Goal: Information Seeking & Learning: Check status

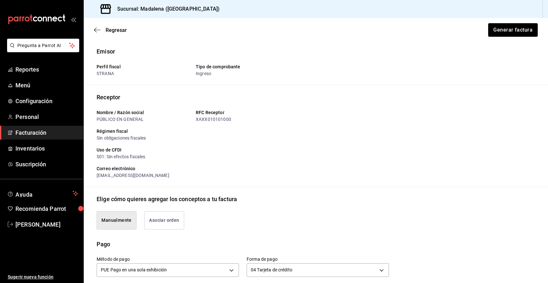
scroll to position [282, 0]
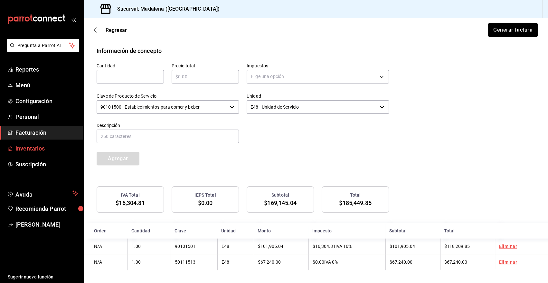
click at [25, 148] on span "Inventarios" at bounding box center [46, 148] width 63 height 9
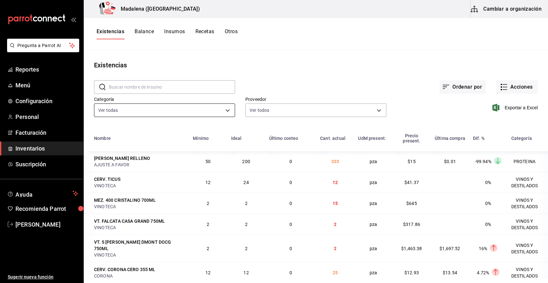
click at [224, 110] on body "Pregunta a Parrot AI Reportes Menú Configuración Personal Facturación Inventari…" at bounding box center [274, 139] width 548 height 278
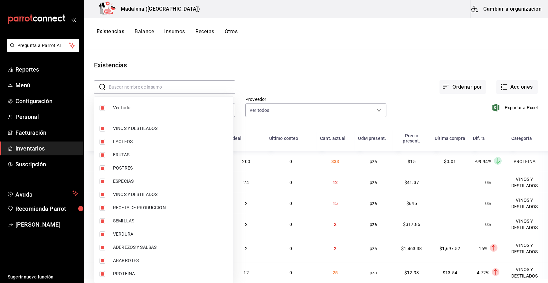
click at [114, 111] on li "Ver todo" at bounding box center [163, 107] width 139 height 17
checkbox input "false"
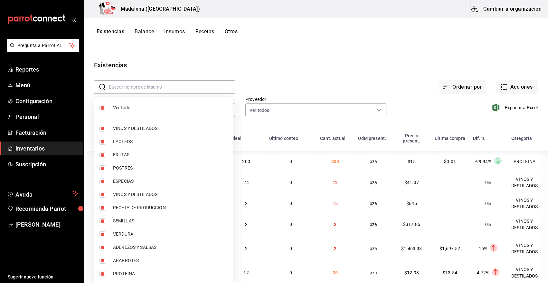
checkbox input "false"
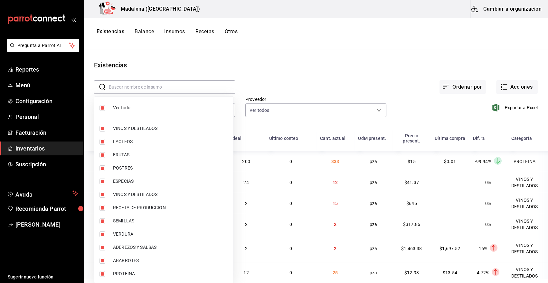
checkbox input "false"
click at [134, 129] on span "VINOS Y DESTILADOS" at bounding box center [170, 128] width 115 height 7
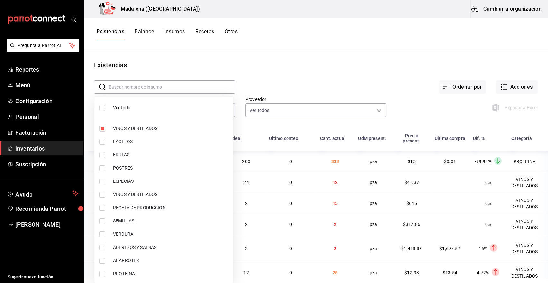
type input "08f8d543-33e6-4481-bf08-168a13d25a39"
checkbox input "true"
click at [140, 196] on span "VINOS Y DESTILADOS" at bounding box center [170, 194] width 115 height 7
type input "08f8d543-33e6-4481-bf08-168a13d25a39,29c1d628-2db5-43b0-85d4-162b4be2a9ed"
checkbox input "true"
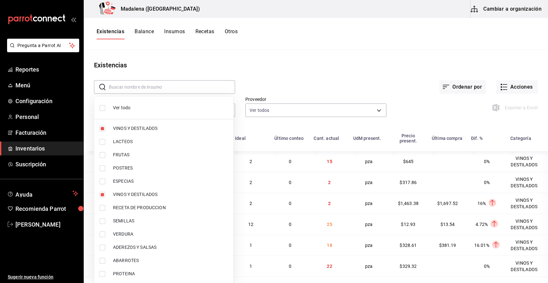
click at [433, 113] on div at bounding box center [274, 141] width 548 height 283
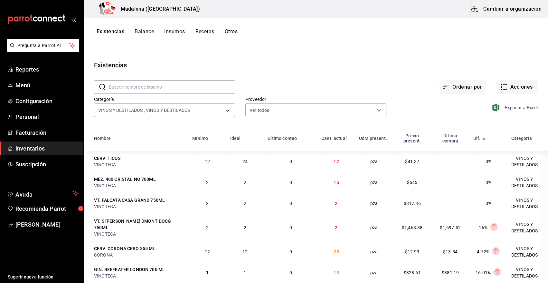
click at [518, 108] on span "Exportar a Excel" at bounding box center [516, 108] width 44 height 8
click at [298, 81] on div "Ordenar por Acciones" at bounding box center [386, 82] width 303 height 24
click at [172, 88] on input "text" at bounding box center [172, 87] width 126 height 13
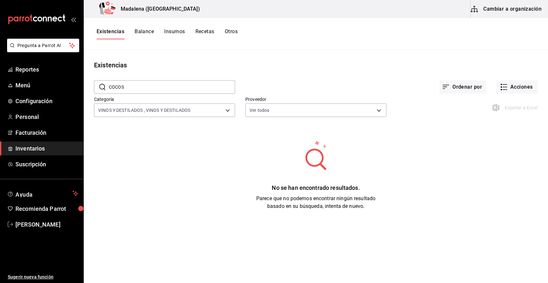
type input "COCOS"
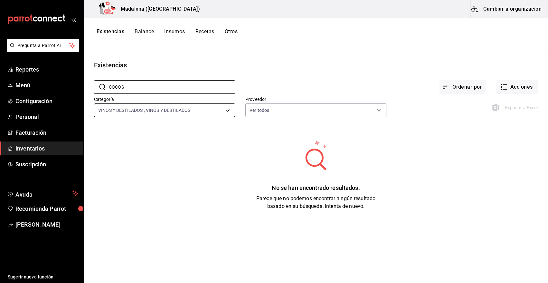
click at [229, 112] on body "Pregunta a Parrot AI Reportes Menú Configuración Personal Facturación Inventari…" at bounding box center [274, 139] width 548 height 278
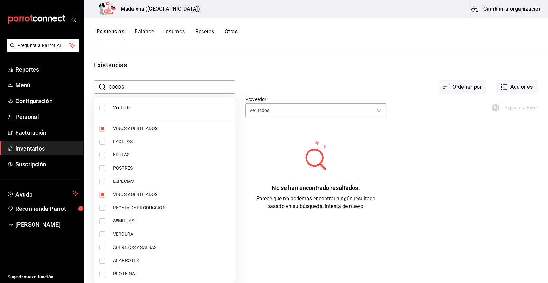
click at [125, 104] on span "Ver todo" at bounding box center [171, 107] width 117 height 7
type input "08f8d543-33e6-4481-bf08-168a13d25a39,fff70c4d-68a8-4fc6-afb0-e4ac07d2781f,91e5a…"
checkbox input "true"
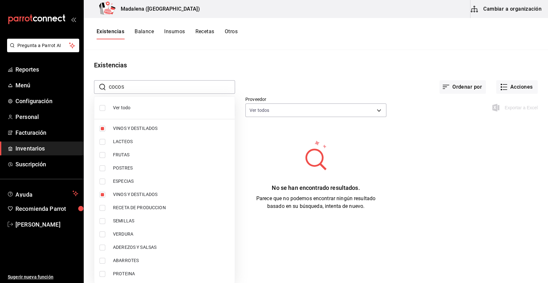
checkbox input "true"
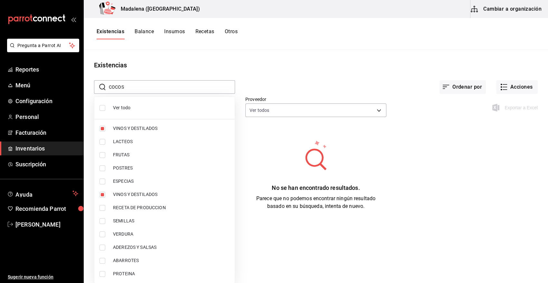
checkbox input "true"
click at [128, 86] on div at bounding box center [274, 141] width 548 height 283
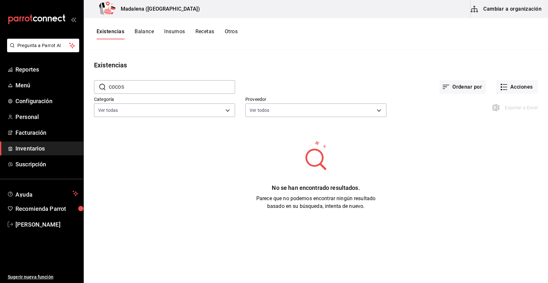
click at [143, 87] on input "COCOS" at bounding box center [172, 87] width 126 height 13
drag, startPoint x: 103, startPoint y: 90, endPoint x: 71, endPoint y: 93, distance: 32.4
click at [71, 93] on div "Pregunta a Parrot AI Reportes Menú Configuración Personal Facturación Inventari…" at bounding box center [274, 139] width 548 height 278
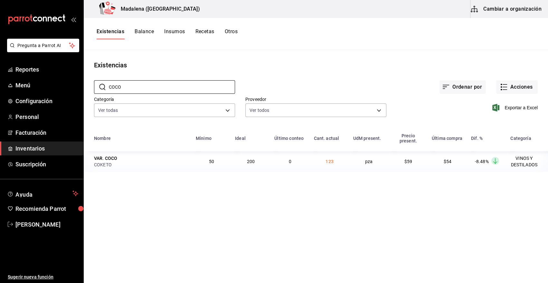
click at [205, 213] on main "Existencias ​ COCO ​ Ordenar por Acciones Categoría Ver todas 08f8d543-33e6-448…" at bounding box center [316, 164] width 465 height 228
click at [375, 239] on main "Existencias ​ COCO ​ Ordenar por Acciones Categoría Ver todas 08f8d543-33e6-448…" at bounding box center [316, 164] width 465 height 228
drag, startPoint x: 145, startPoint y: 85, endPoint x: 83, endPoint y: 91, distance: 61.6
click at [83, 91] on div "Pregunta a Parrot AI Reportes Menú Configuración Personal Facturación Inventari…" at bounding box center [274, 139] width 548 height 278
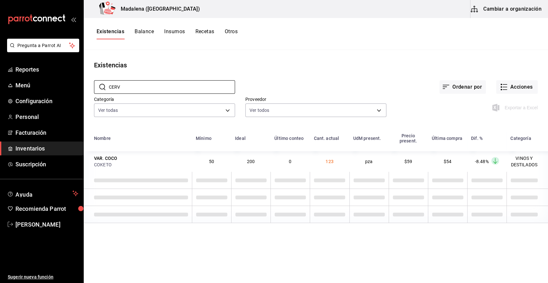
type input "CERV"
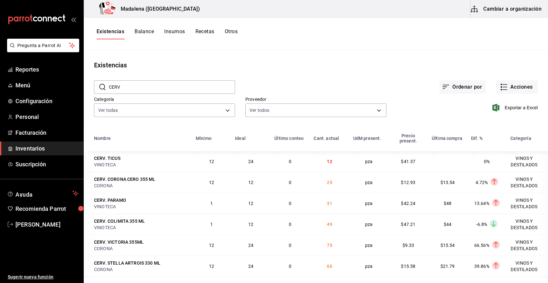
click at [145, 68] on div "Existencias" at bounding box center [316, 65] width 465 height 10
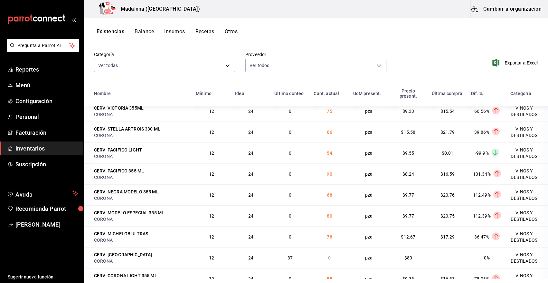
scroll to position [79, 0]
